Goal: Find specific page/section: Find specific page/section

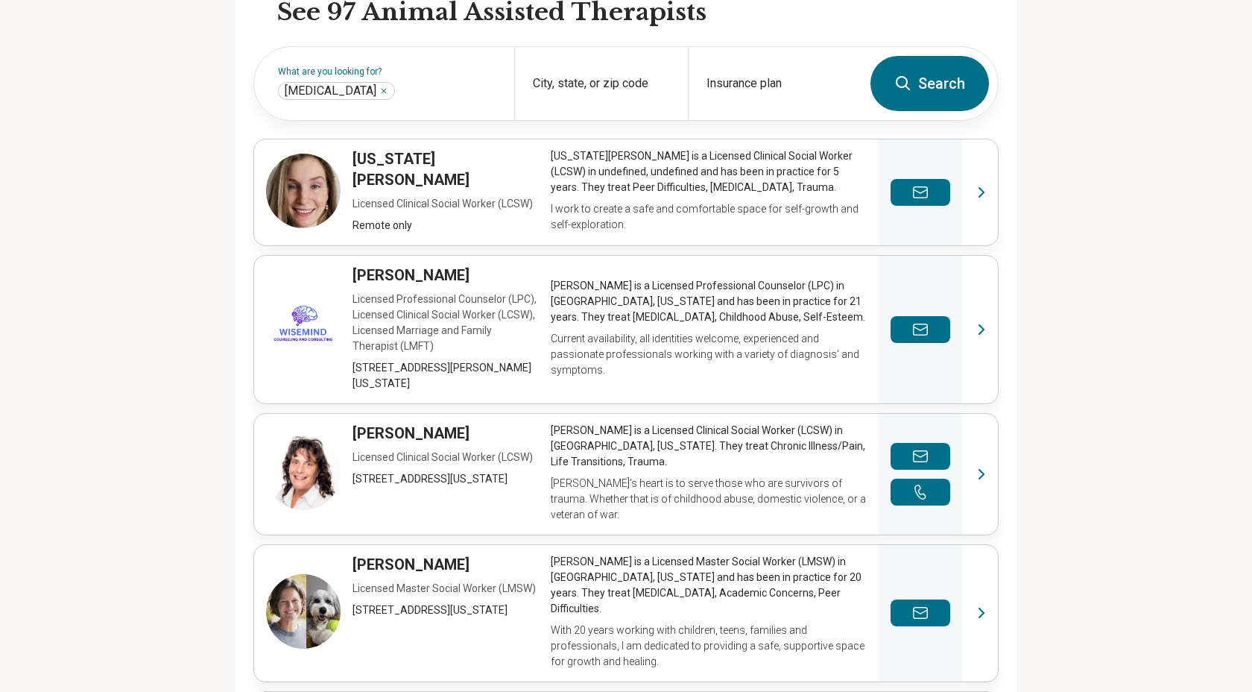
scroll to position [487, 0]
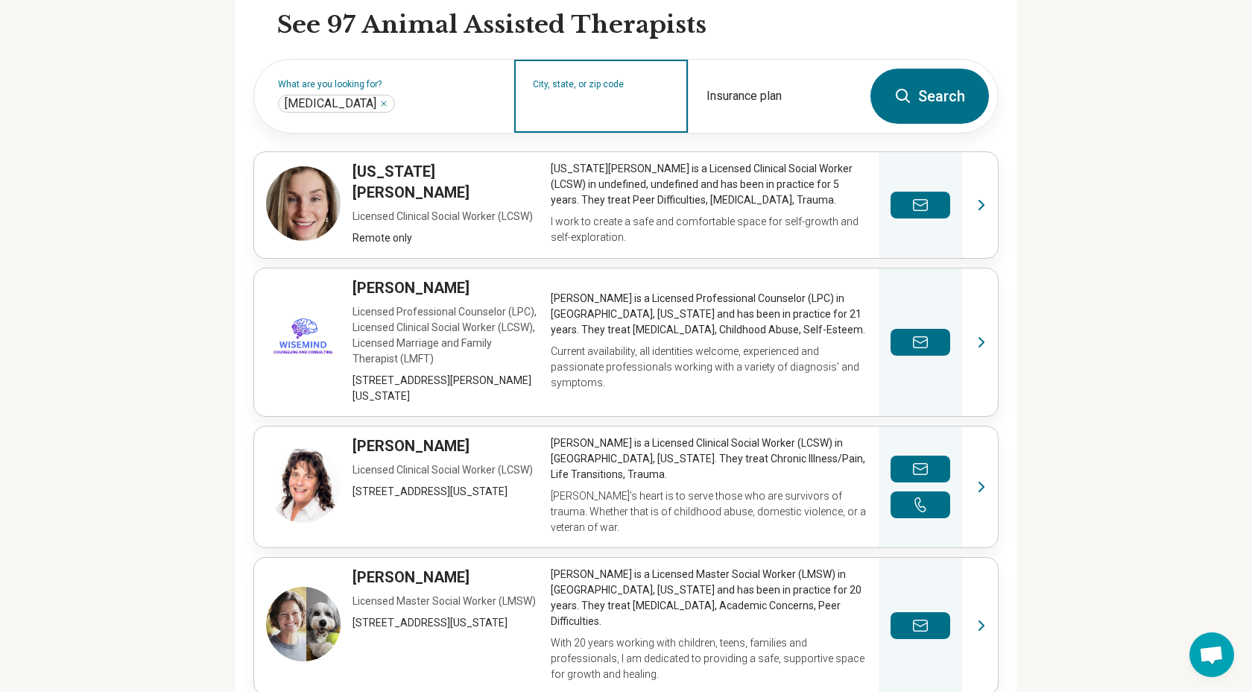
click at [599, 101] on input "City, state, or zip code" at bounding box center [601, 106] width 137 height 18
type input "*****"
click at [871, 69] on button "Search" at bounding box center [930, 96] width 119 height 55
click at [660, 105] on input "City, state, or zip code" at bounding box center [601, 106] width 137 height 18
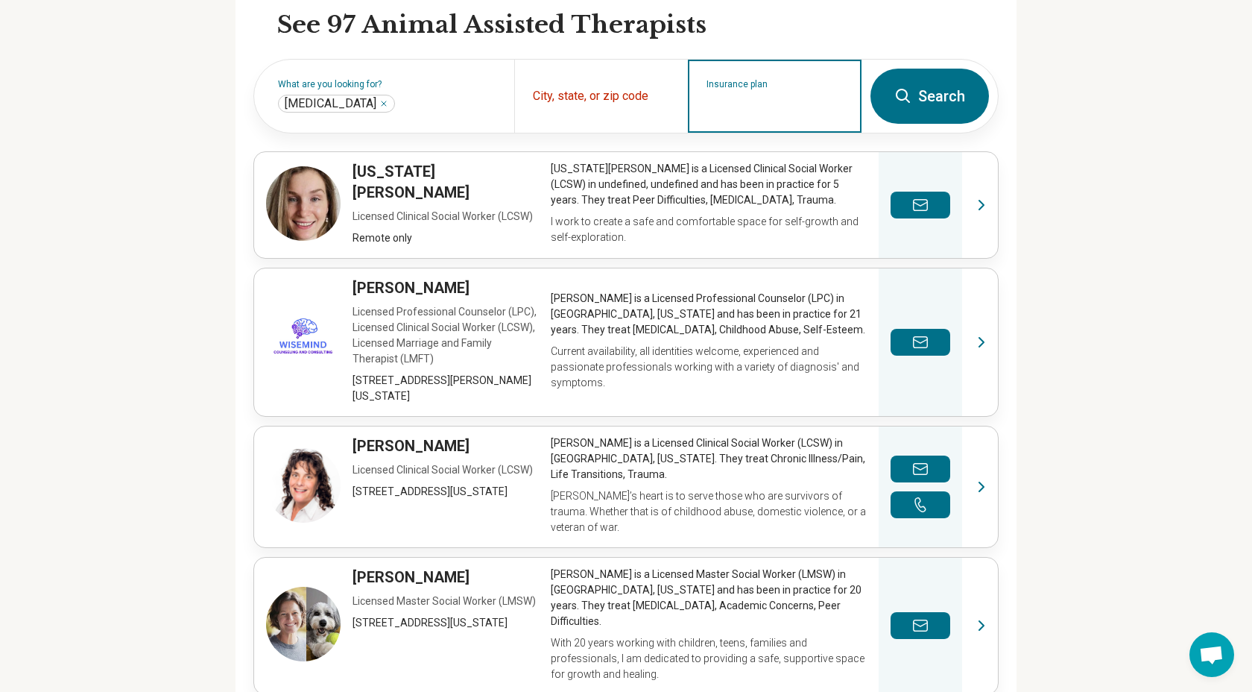
click at [768, 101] on input "Insurance plan" at bounding box center [775, 106] width 137 height 18
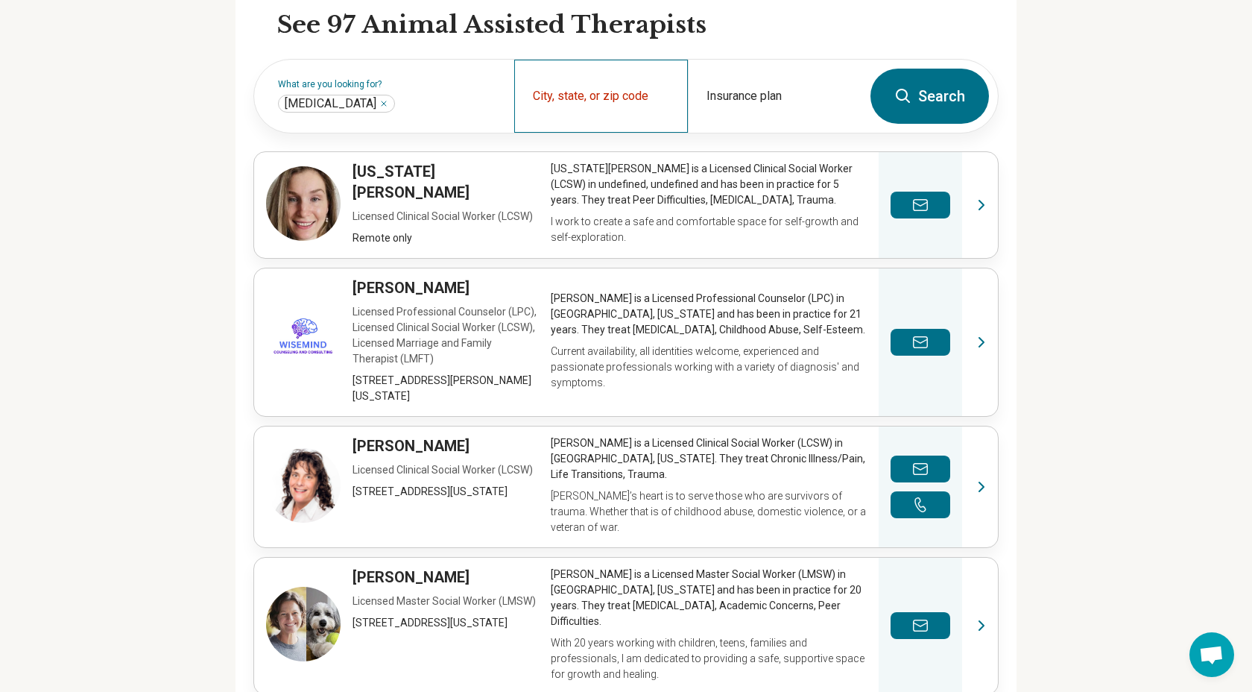
click at [608, 118] on div "City, state, or zip code" at bounding box center [601, 96] width 174 height 73
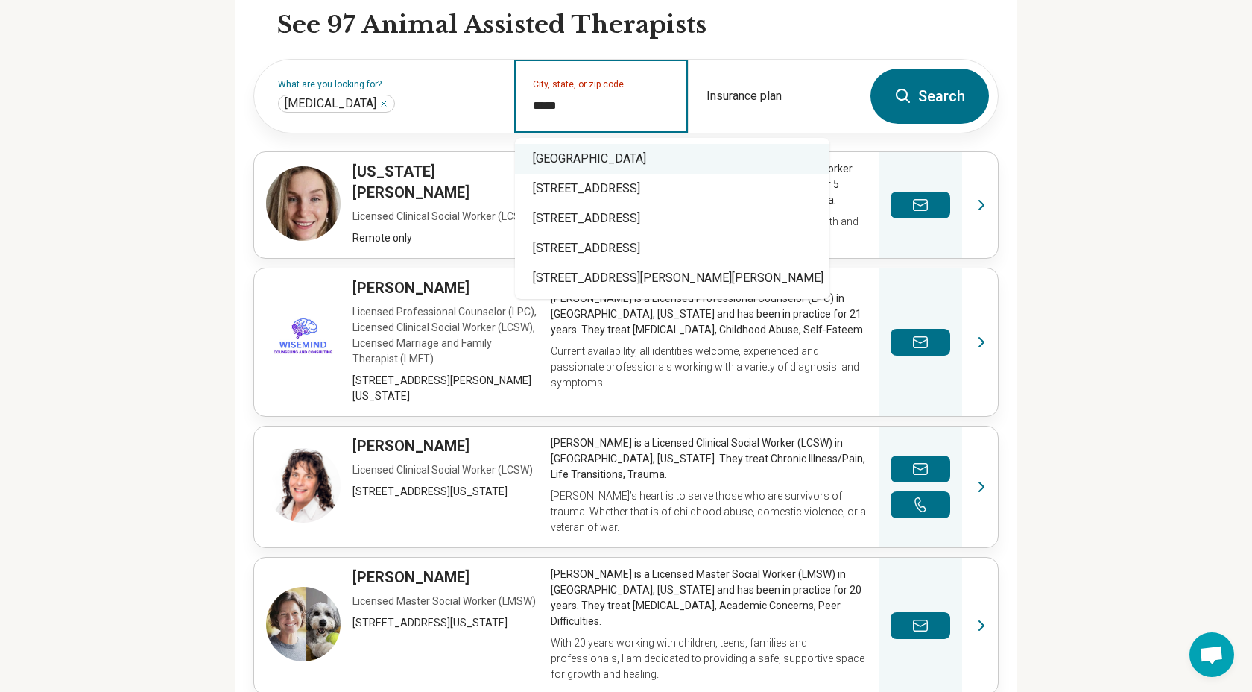
click at [622, 159] on div "[GEOGRAPHIC_DATA]" at bounding box center [672, 159] width 315 height 30
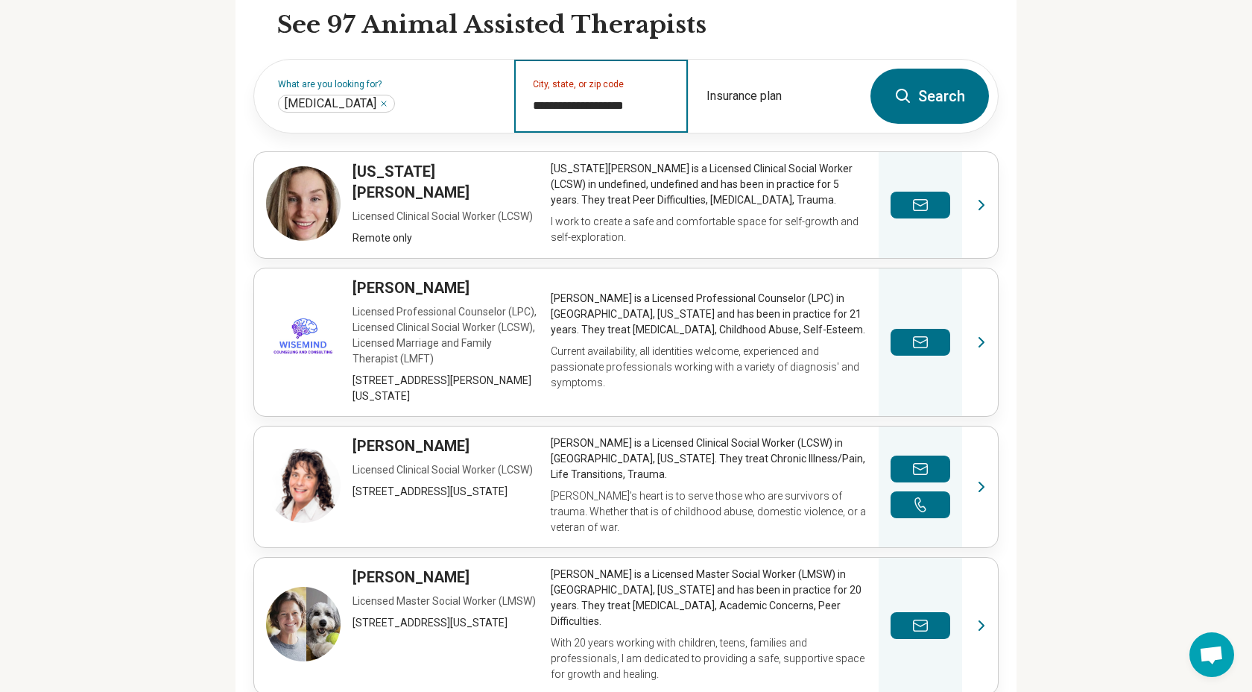
type input "**********"
click at [919, 94] on button "Search" at bounding box center [930, 96] width 119 height 55
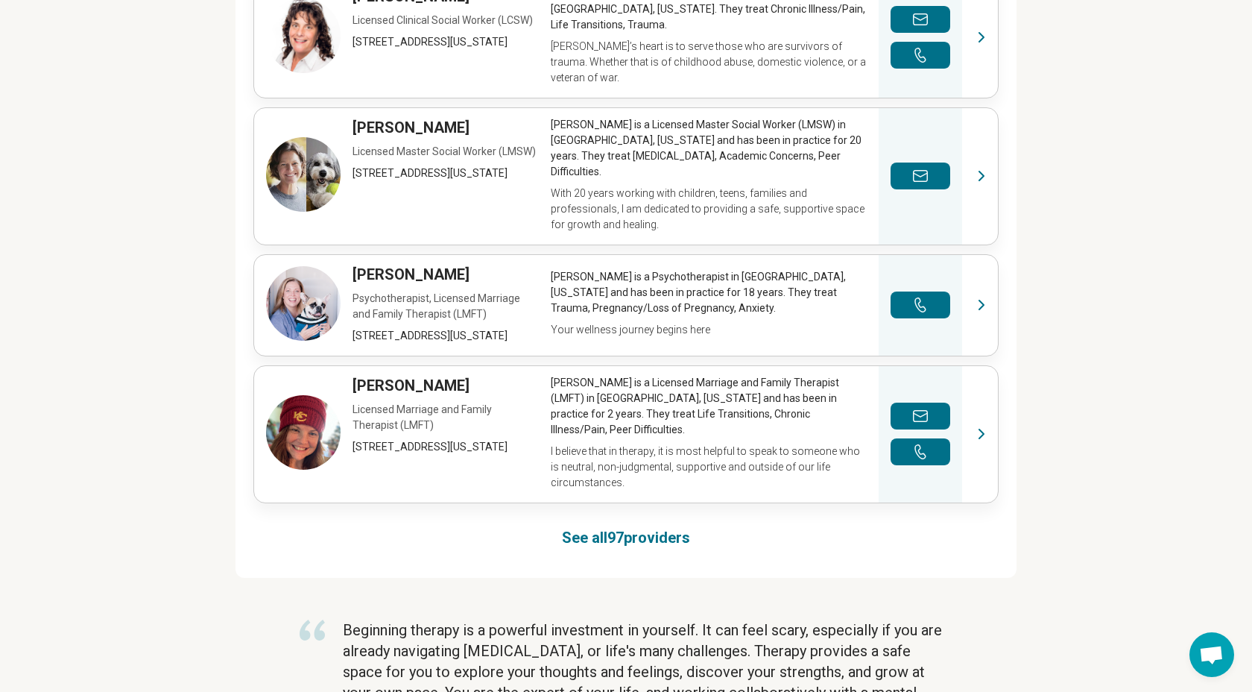
scroll to position [963, 0]
